Goal: Information Seeking & Learning: Check status

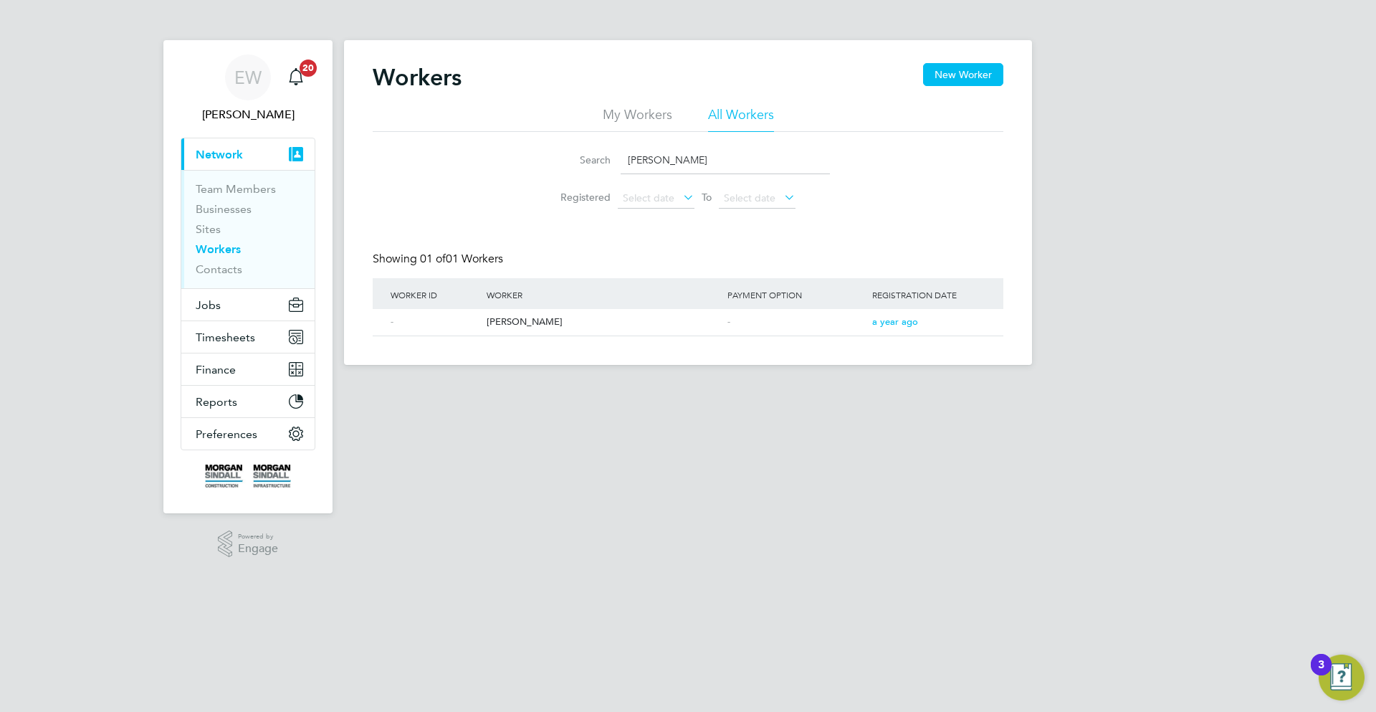
click at [891, 183] on div "Search [PERSON_NAME] Registered Select date To Select date" at bounding box center [688, 174] width 631 height 84
click at [505, 102] on div "Workers New Worker" at bounding box center [688, 84] width 631 height 43
click at [213, 247] on link "Workers" at bounding box center [218, 249] width 45 height 14
click at [731, 88] on div "Workers New Worker" at bounding box center [688, 84] width 631 height 43
click at [797, 323] on div "-" at bounding box center [796, 322] width 145 height 27
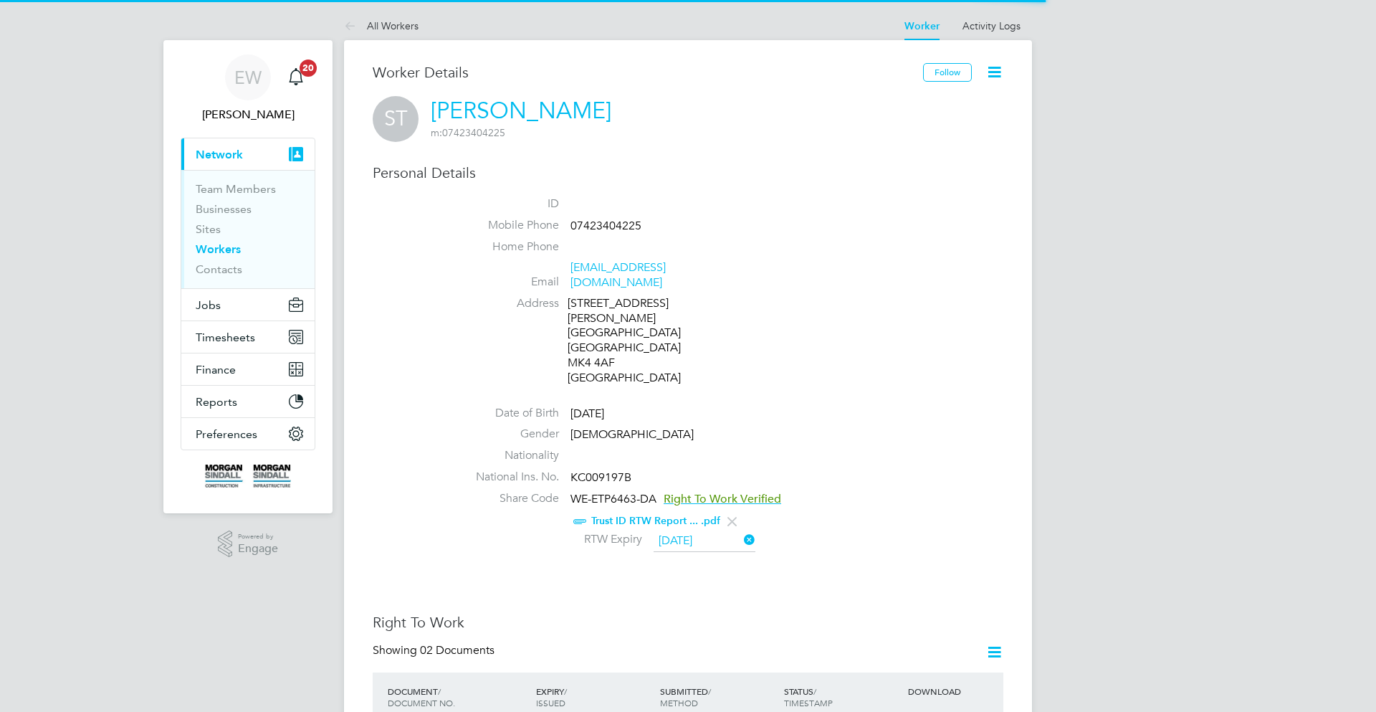
drag, startPoint x: 769, startPoint y: 514, endPoint x: 628, endPoint y: 171, distance: 370.6
click at [608, 166] on div "Personal Details ID Mobile Phone 07423404225 Home Phone Email spirostsioumis@gm…" at bounding box center [688, 359] width 631 height 392
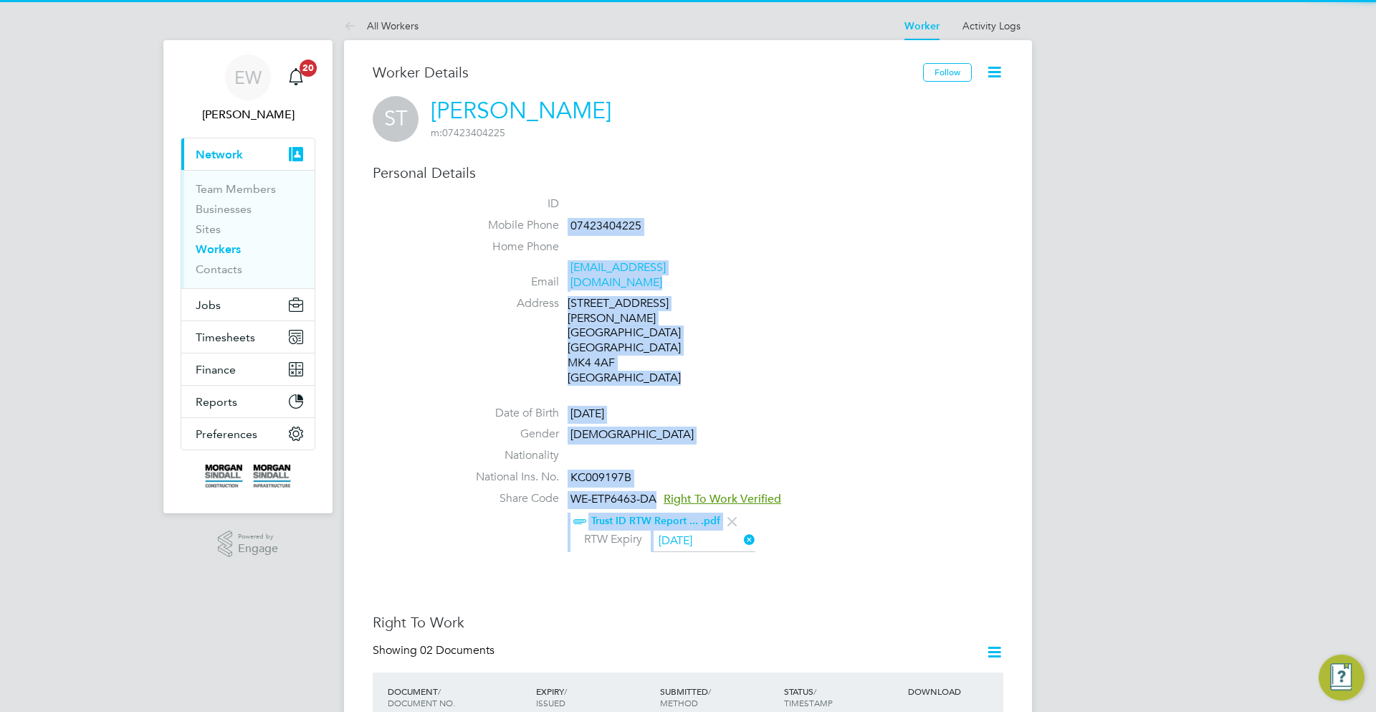
click at [755, 218] on li "Mobile Phone 07423404225" at bounding box center [731, 229] width 545 height 22
